Goal: Check status: Check status

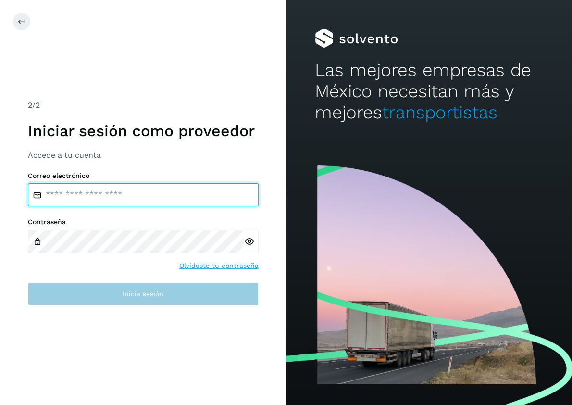
type input "**********"
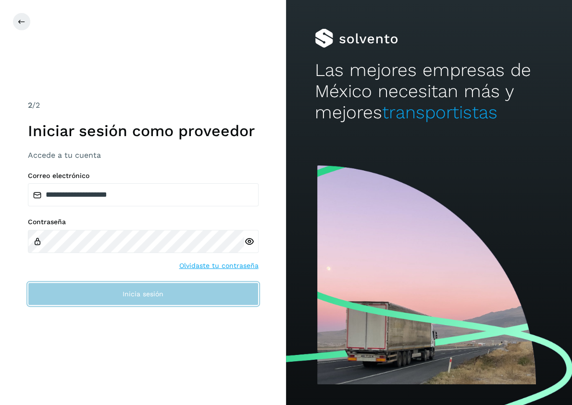
click at [133, 292] on span "Inicia sesión" at bounding box center [143, 293] width 41 height 7
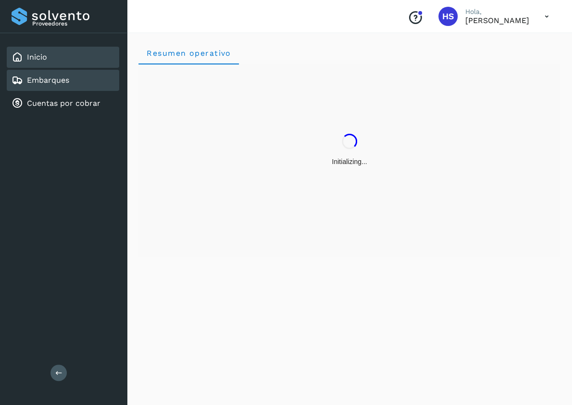
click at [52, 82] on link "Embarques" at bounding box center [48, 80] width 42 height 9
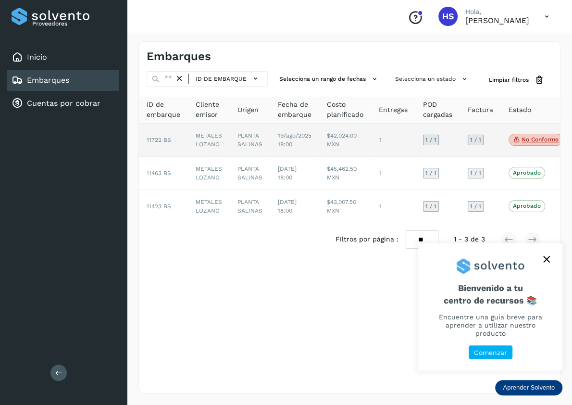
click at [333, 137] on td "$42,024.00 MXN" at bounding box center [345, 140] width 52 height 33
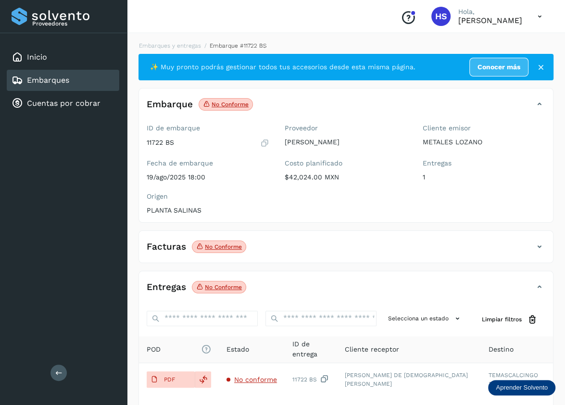
click at [215, 287] on p "No conforme" at bounding box center [223, 287] width 37 height 7
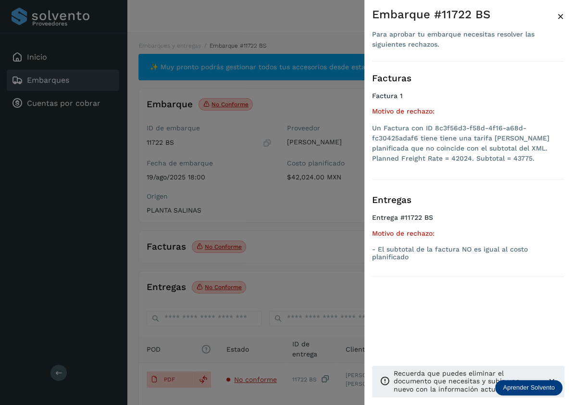
click at [215, 287] on div at bounding box center [286, 202] width 572 height 405
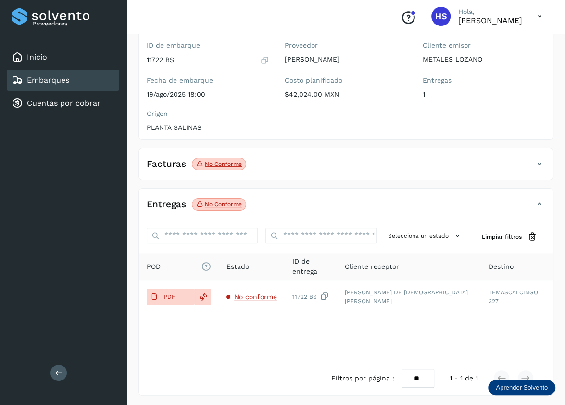
scroll to position [83, 0]
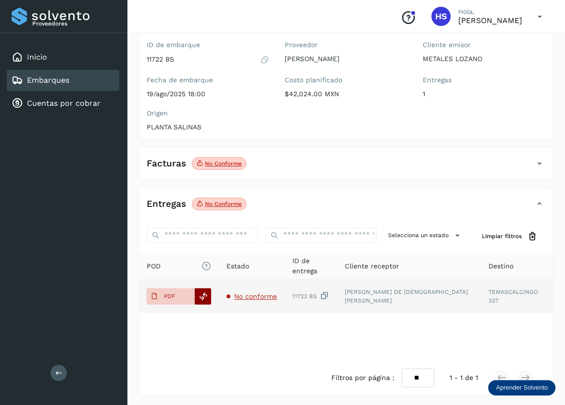
click at [206, 292] on icon at bounding box center [203, 296] width 9 height 9
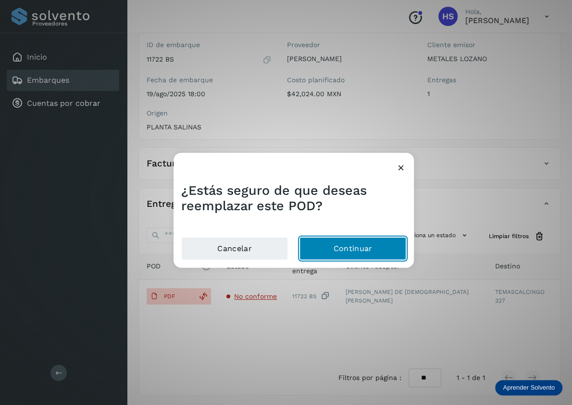
click at [332, 250] on button "Continuar" at bounding box center [353, 248] width 107 height 23
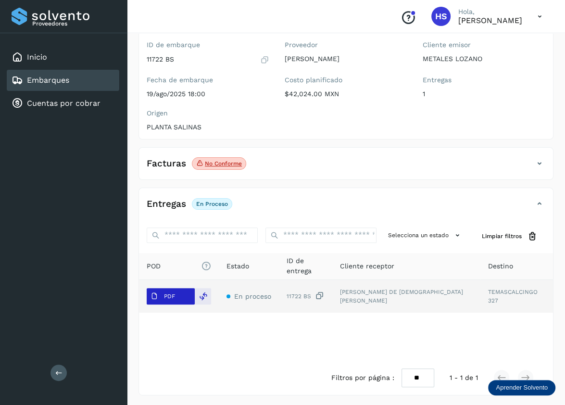
click at [162, 300] on span "PDF" at bounding box center [163, 296] width 32 height 15
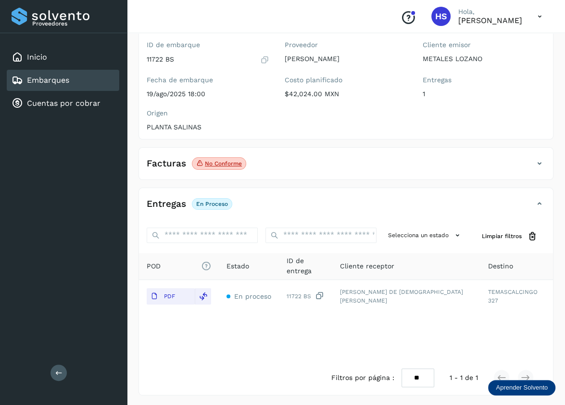
click at [224, 160] on p "No conforme" at bounding box center [223, 163] width 37 height 7
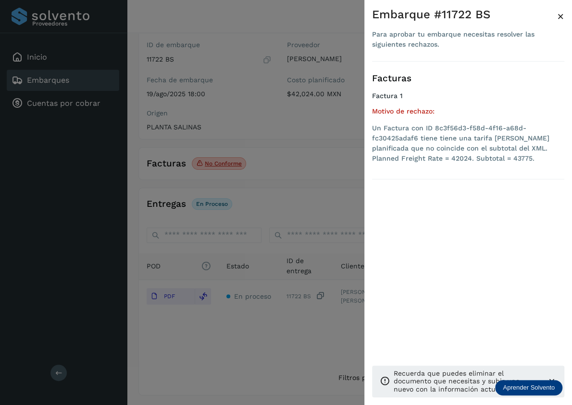
click at [224, 160] on div at bounding box center [286, 202] width 572 height 405
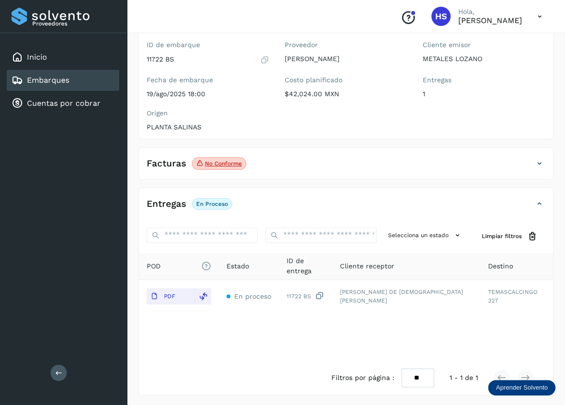
click at [538, 162] on icon at bounding box center [540, 164] width 12 height 12
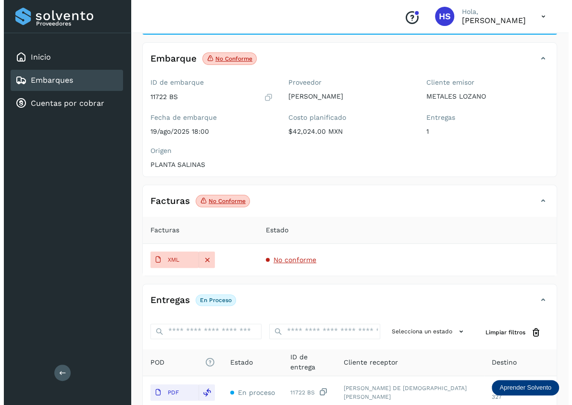
scroll to position [0, 0]
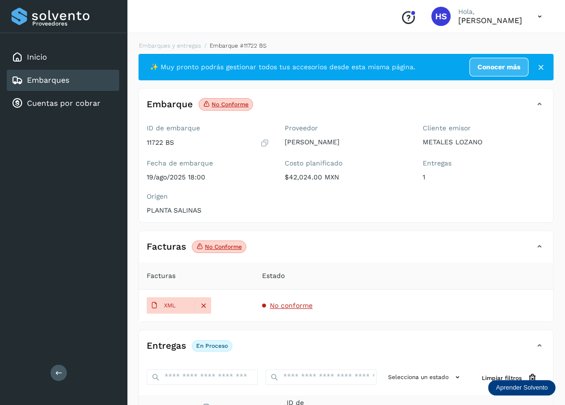
click at [73, 82] on div "Embarques" at bounding box center [63, 80] width 113 height 21
